Goal: Transaction & Acquisition: Subscribe to service/newsletter

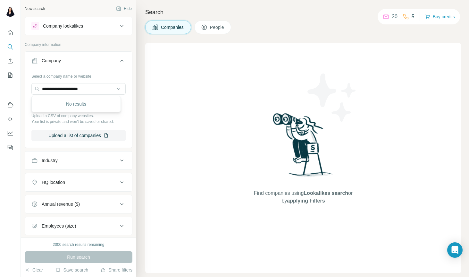
drag, startPoint x: 93, startPoint y: 88, endPoint x: 31, endPoint y: 88, distance: 62.5
click at [31, 88] on div "**********" at bounding box center [78, 108] width 107 height 75
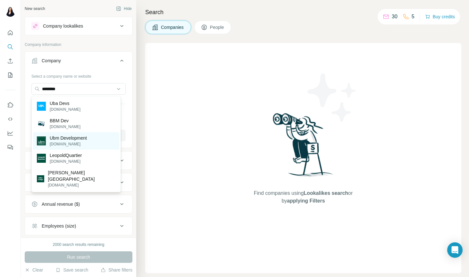
type input "********"
click at [62, 142] on p "[DOMAIN_NAME]" at bounding box center [68, 144] width 37 height 6
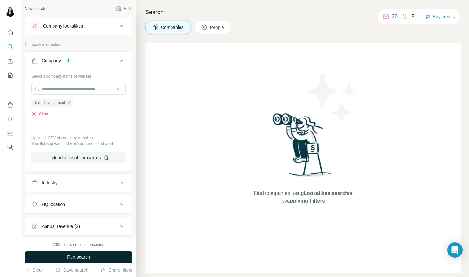
click at [81, 256] on span "Run search" at bounding box center [78, 257] width 23 height 6
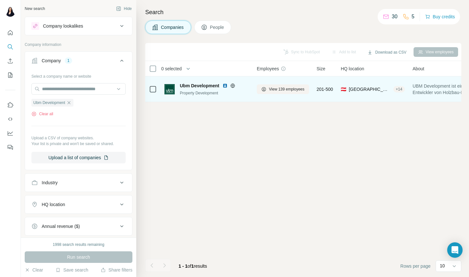
click at [234, 94] on div "Property Development" at bounding box center [214, 93] width 69 height 6
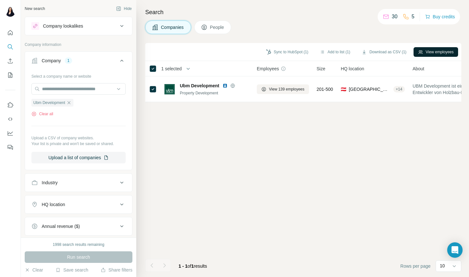
click at [427, 52] on button "View employees" at bounding box center [436, 52] width 45 height 10
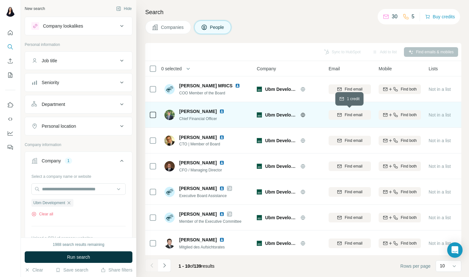
click at [353, 113] on span "Find email" at bounding box center [354, 115] width 18 height 6
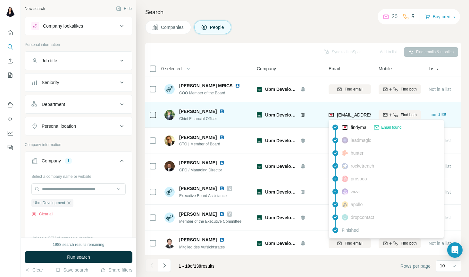
click at [362, 114] on span "[EMAIL_ADDRESS][PERSON_NAME][DOMAIN_NAME]" at bounding box center [393, 114] width 113 height 5
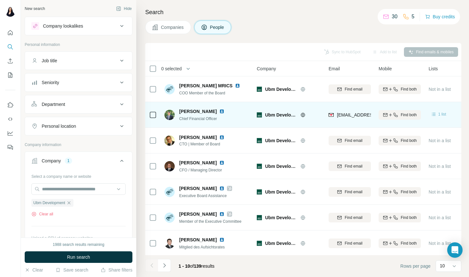
click at [437, 113] on div "1 list" at bounding box center [438, 114] width 16 height 6
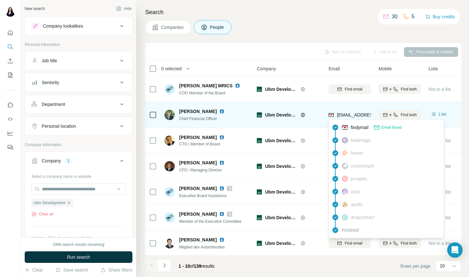
click at [332, 114] on img at bounding box center [331, 115] width 5 height 6
click at [343, 114] on span "[EMAIL_ADDRESS][PERSON_NAME][DOMAIN_NAME]" at bounding box center [393, 114] width 113 height 5
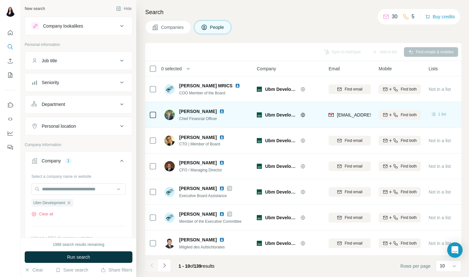
click at [436, 114] on icon at bounding box center [433, 114] width 6 height 6
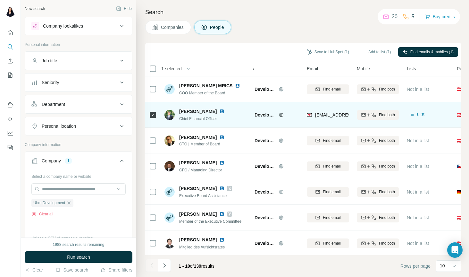
scroll to position [0, 26]
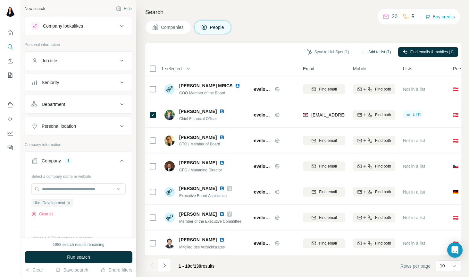
click at [373, 54] on button "Add to list (1)" at bounding box center [375, 52] width 39 height 10
click at [372, 52] on button "Add to list (1)" at bounding box center [375, 52] width 39 height 10
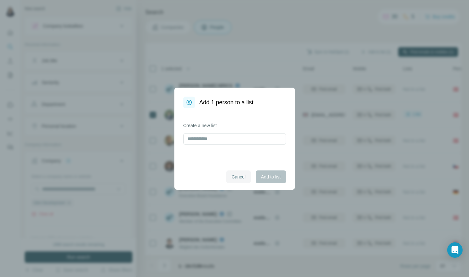
click at [238, 178] on span "Cancel" at bounding box center [238, 176] width 14 height 6
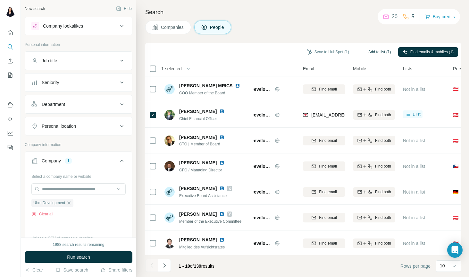
click at [372, 51] on button "Add to list (1)" at bounding box center [375, 52] width 39 height 10
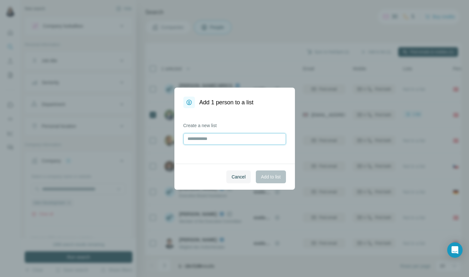
click at [207, 141] on input "text" at bounding box center [234, 139] width 103 height 12
type input "***"
click at [270, 179] on span "Add to list" at bounding box center [271, 176] width 20 height 6
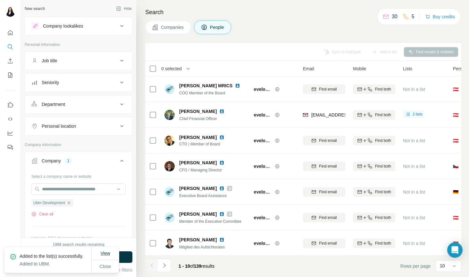
click at [109, 250] on span "View" at bounding box center [105, 252] width 10 height 5
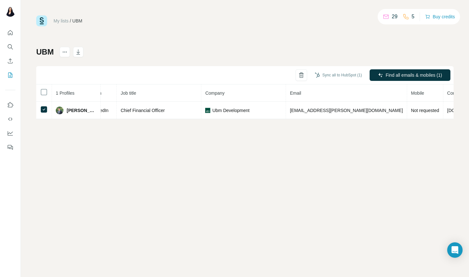
scroll to position [0, 61]
click at [344, 73] on button "Sync all to HubSpot (1)" at bounding box center [338, 75] width 56 height 10
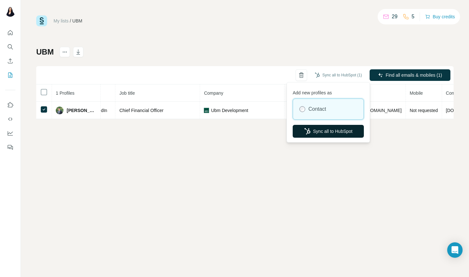
click at [336, 129] on button "Sync all to HubSpot" at bounding box center [328, 131] width 71 height 13
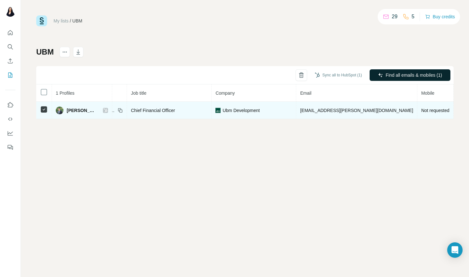
click at [71, 108] on span "[PERSON_NAME]" at bounding box center [82, 110] width 30 height 6
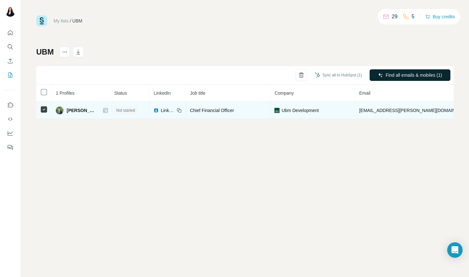
scroll to position [0, 0]
click at [163, 108] on span "LinkedIn" at bounding box center [170, 110] width 14 height 6
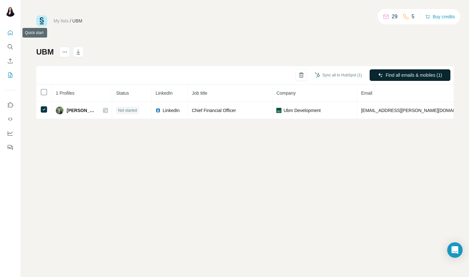
click at [7, 34] on icon "Quick start" at bounding box center [10, 32] width 6 height 6
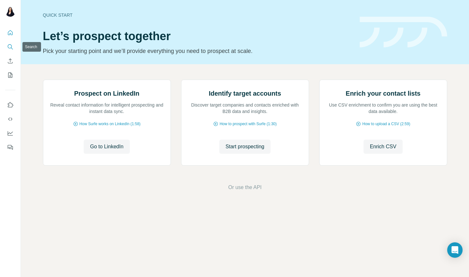
click at [14, 49] on button "Search" at bounding box center [10, 47] width 10 height 12
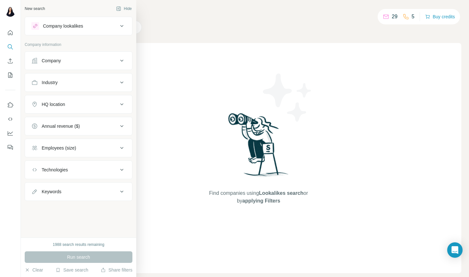
click at [63, 61] on div "Company" at bounding box center [74, 60] width 87 height 6
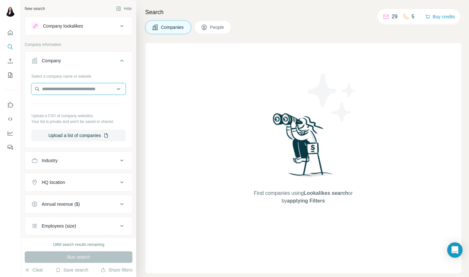
click at [65, 90] on input "text" at bounding box center [78, 89] width 94 height 12
type input "*"
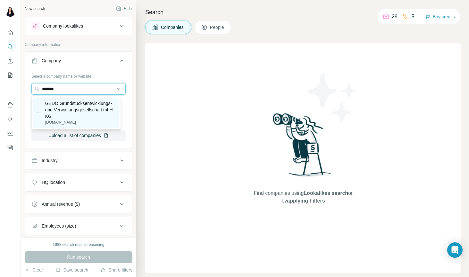
type input "*******"
click at [95, 116] on p "GEDO Grundstücksentwicklungs- und Verwaltungsgesellschaft mbH KG" at bounding box center [80, 109] width 70 height 19
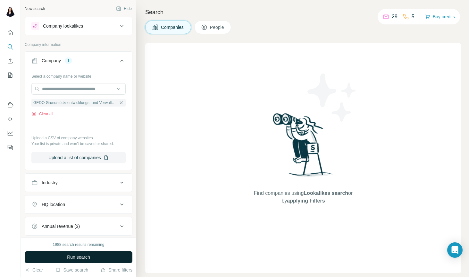
click at [94, 255] on button "Run search" at bounding box center [79, 257] width 108 height 12
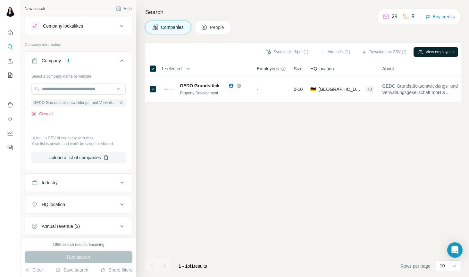
click at [442, 52] on button "View employees" at bounding box center [436, 52] width 45 height 10
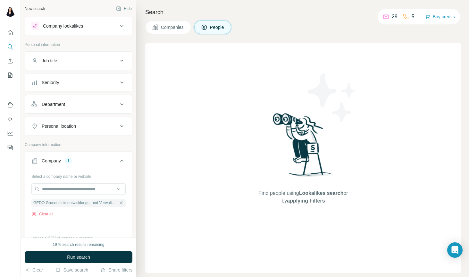
click at [178, 28] on span "Companies" at bounding box center [172, 27] width 23 height 6
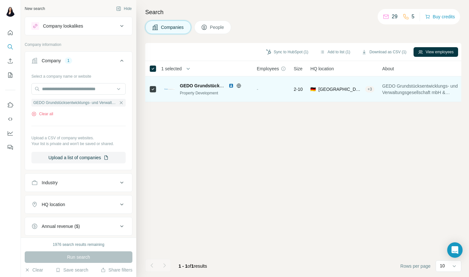
click at [270, 88] on div "-" at bounding box center [271, 89] width 29 height 18
click at [277, 85] on div "-" at bounding box center [271, 89] width 29 height 18
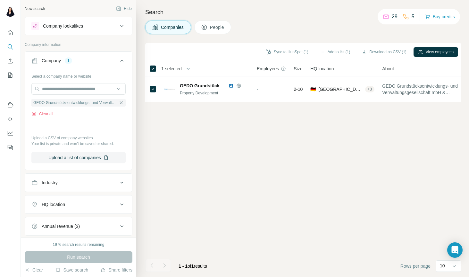
click at [214, 26] on span "People" at bounding box center [217, 27] width 15 height 6
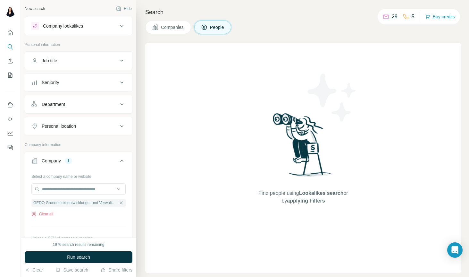
click at [162, 29] on span "Companies" at bounding box center [172, 27] width 23 height 6
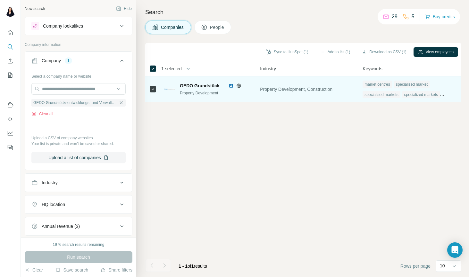
scroll to position [0, 433]
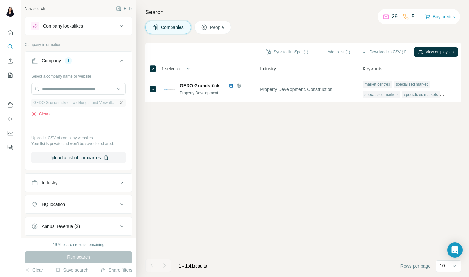
click at [119, 102] on icon "button" at bounding box center [121, 102] width 5 height 5
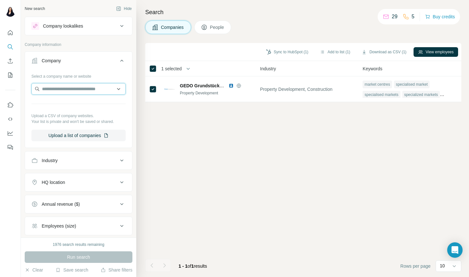
click at [90, 92] on input "text" at bounding box center [78, 89] width 94 height 12
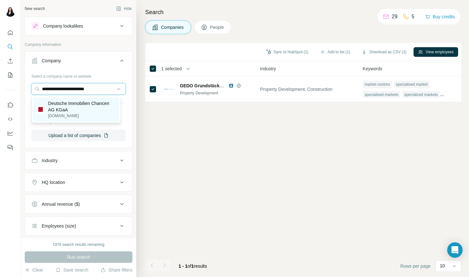
type input "**********"
click at [77, 109] on p "Deutsche Immobilien Chancen AG KGaA" at bounding box center [81, 106] width 67 height 13
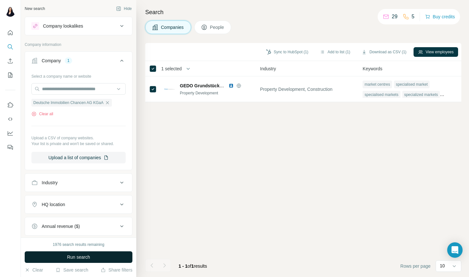
click at [100, 254] on button "Run search" at bounding box center [79, 257] width 108 height 12
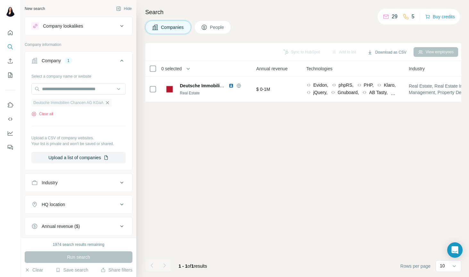
click at [110, 102] on icon "button" at bounding box center [107, 102] width 5 height 5
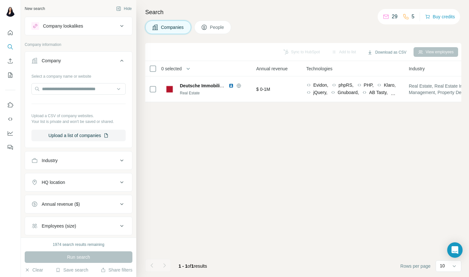
click at [93, 24] on div "Company lookalikes" at bounding box center [74, 26] width 87 height 8
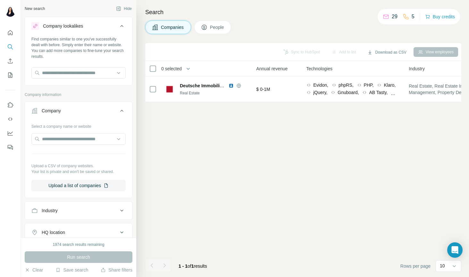
click at [209, 23] on button "People" at bounding box center [212, 27] width 37 height 13
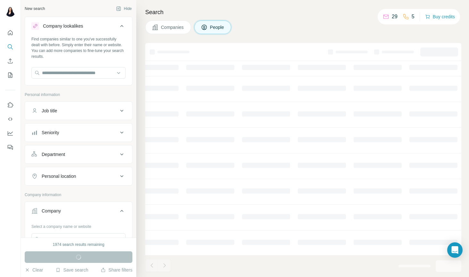
scroll to position [0, 239]
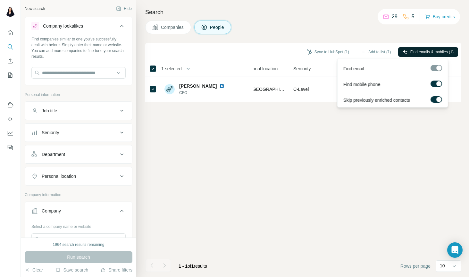
click at [411, 51] on span "Find emails & mobiles (1)" at bounding box center [431, 52] width 43 height 6
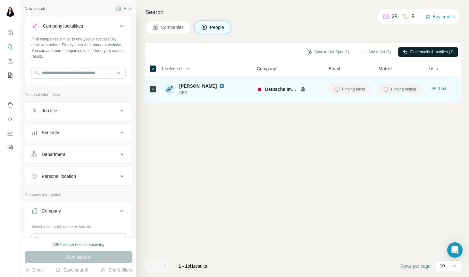
click at [340, 89] on div "Finding email" at bounding box center [350, 89] width 42 height 18
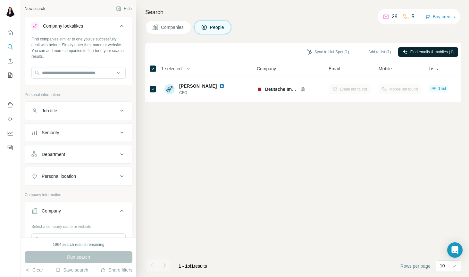
click at [178, 28] on span "Companies" at bounding box center [172, 27] width 23 height 6
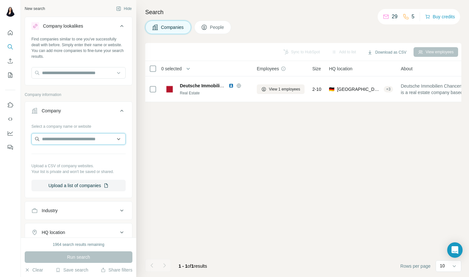
click at [94, 138] on input "text" at bounding box center [78, 139] width 94 height 12
type input "*"
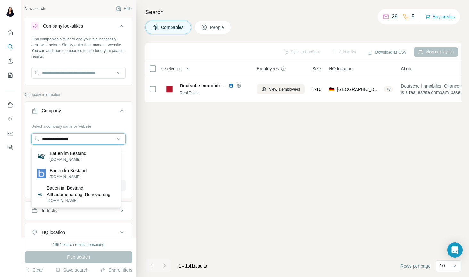
drag, startPoint x: 87, startPoint y: 138, endPoint x: 25, endPoint y: 137, distance: 62.2
click at [25, 137] on div "**********" at bounding box center [78, 158] width 107 height 75
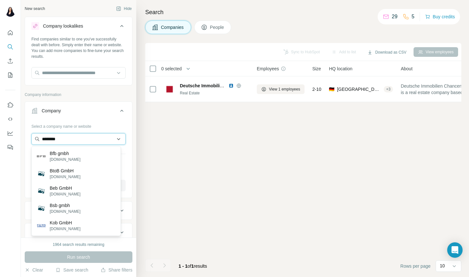
drag, startPoint x: 66, startPoint y: 138, endPoint x: 50, endPoint y: 137, distance: 16.7
click at [50, 137] on input "********" at bounding box center [78, 139] width 94 height 12
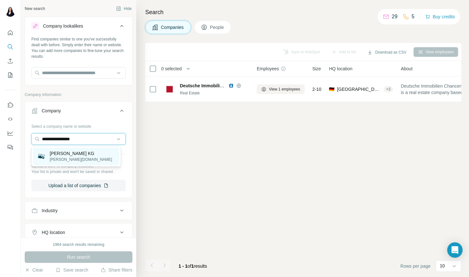
type input "**********"
click at [74, 155] on p "[PERSON_NAME] KG" at bounding box center [81, 153] width 63 height 6
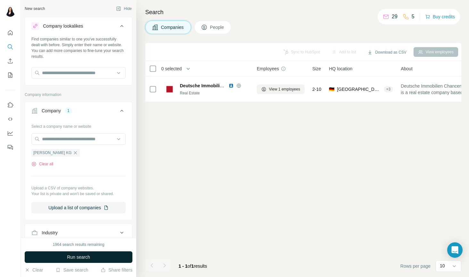
click at [90, 254] on span "Run search" at bounding box center [78, 257] width 23 height 6
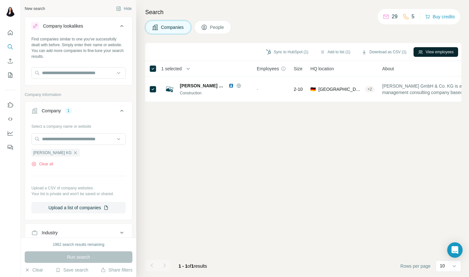
click at [436, 51] on button "View employees" at bounding box center [436, 52] width 45 height 10
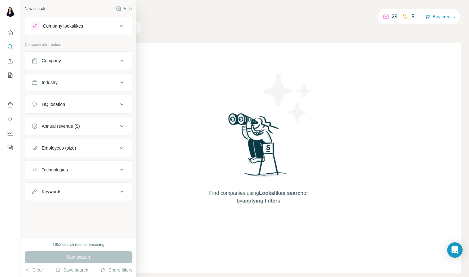
click at [72, 59] on div "Company" at bounding box center [74, 60] width 87 height 6
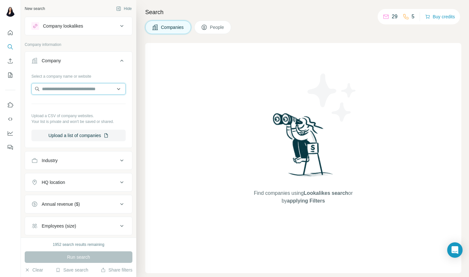
click at [68, 89] on input "text" at bounding box center [78, 89] width 94 height 12
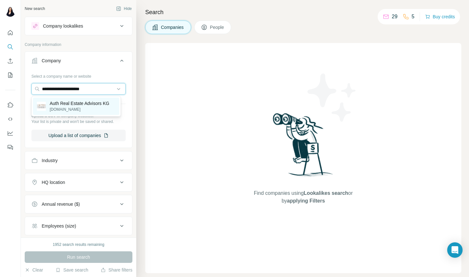
type input "**********"
click at [64, 108] on p "auth-realestate.de" at bounding box center [80, 109] width 60 height 6
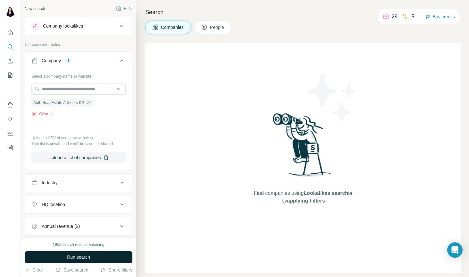
click at [88, 255] on span "Run search" at bounding box center [78, 257] width 23 height 6
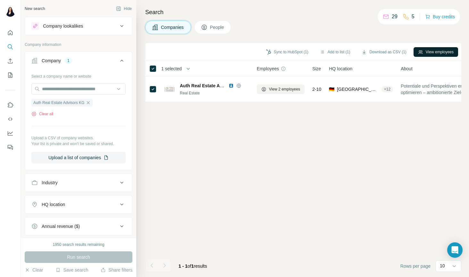
click at [437, 52] on button "View employees" at bounding box center [436, 52] width 45 height 10
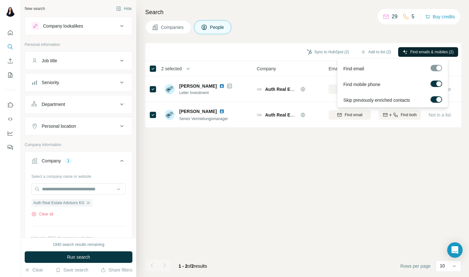
click at [417, 50] on span "Find emails & mobiles (2)" at bounding box center [431, 52] width 43 height 6
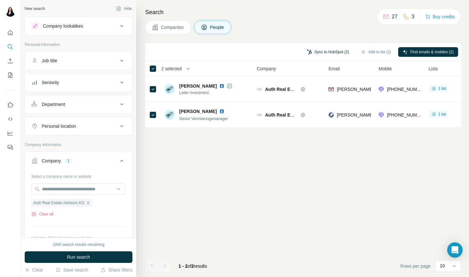
click at [330, 49] on button "Sync to HubSpot (2)" at bounding box center [327, 52] width 51 height 10
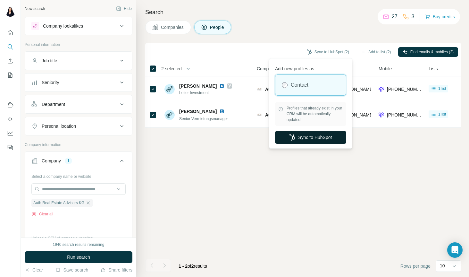
click at [303, 137] on button "Sync to HubSpot" at bounding box center [310, 137] width 71 height 13
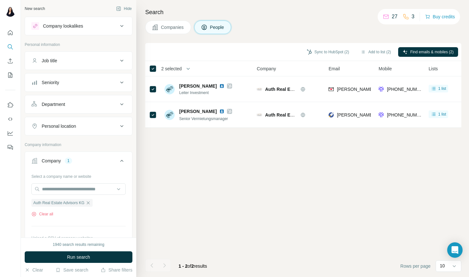
click at [94, 33] on button "Company lookalikes" at bounding box center [78, 25] width 107 height 15
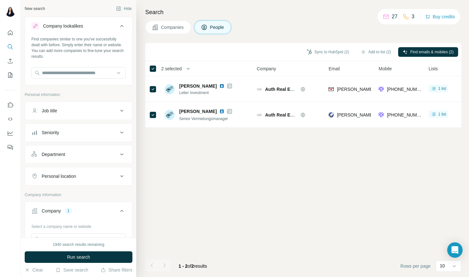
click at [161, 30] on span "Companies" at bounding box center [172, 27] width 23 height 6
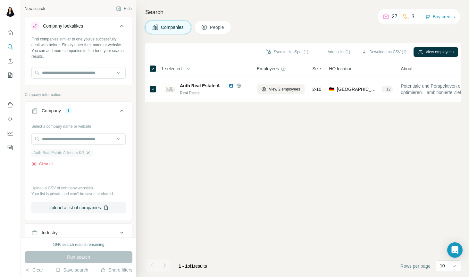
click at [91, 151] on icon "button" at bounding box center [88, 152] width 5 height 5
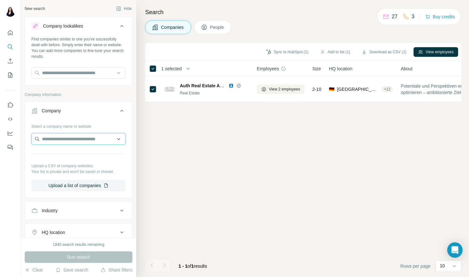
click at [85, 139] on input "text" at bounding box center [78, 139] width 94 height 12
paste input "**********"
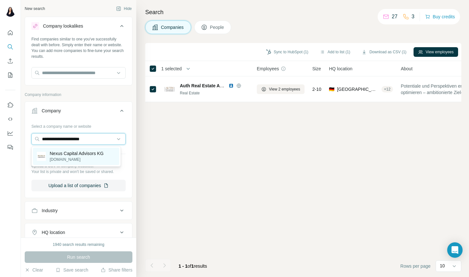
type input "**********"
click at [84, 153] on p "Nexus Capital Advisors KG" at bounding box center [77, 153] width 54 height 6
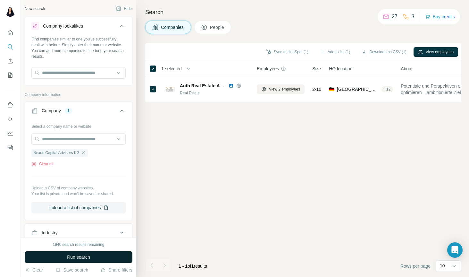
click at [77, 255] on span "Run search" at bounding box center [78, 257] width 23 height 6
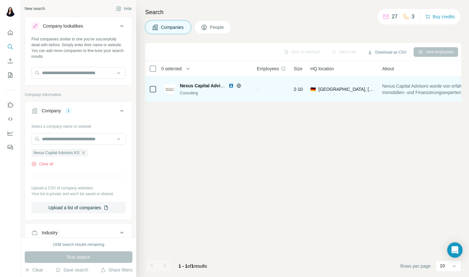
click at [258, 91] on span "-" at bounding box center [258, 89] width 2 height 5
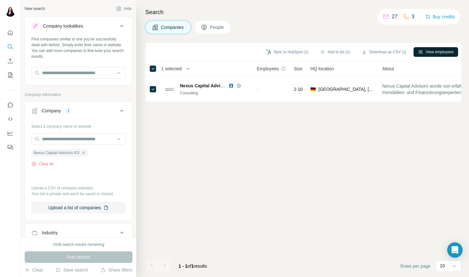
click at [437, 52] on button "View employees" at bounding box center [436, 52] width 45 height 10
